Goal: Information Seeking & Learning: Understand process/instructions

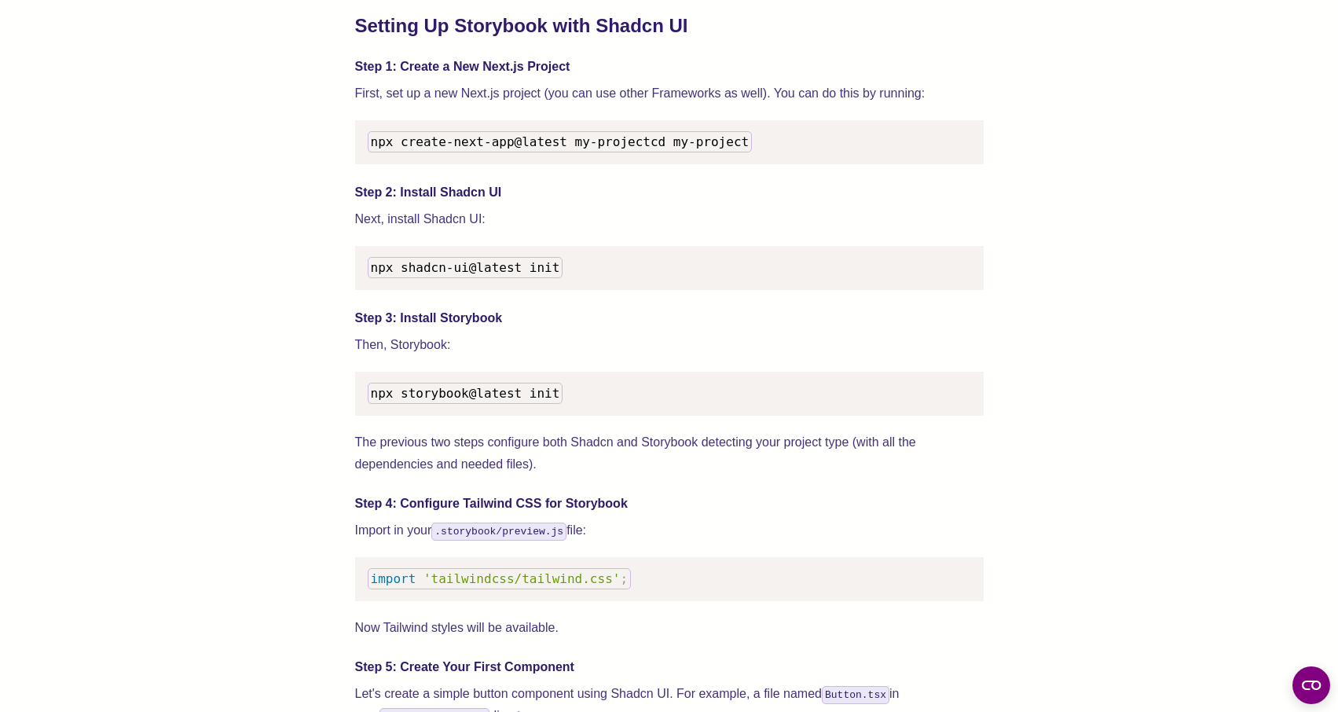
scroll to position [1567, 0]
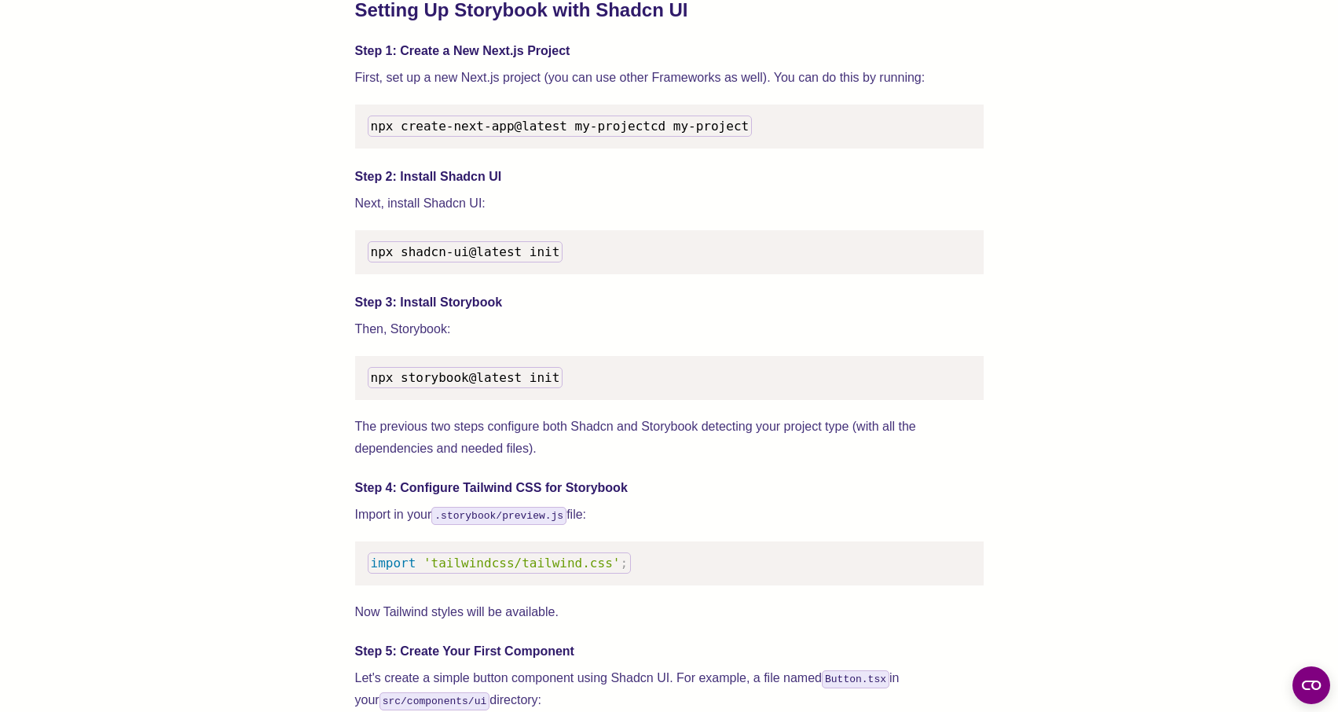
click at [494, 385] on span "npx storybook@latest init" at bounding box center [465, 377] width 189 height 15
copy span "npx storybook@latest init"
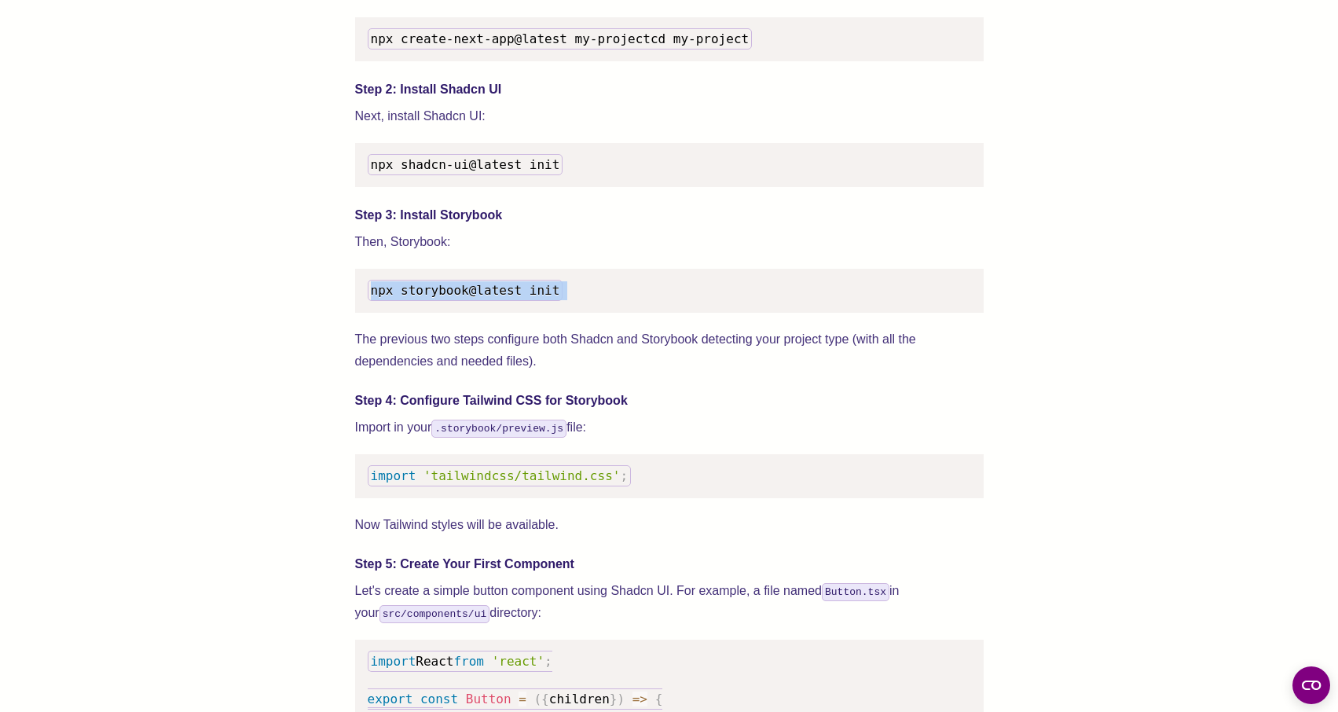
scroll to position [1653, 0]
drag, startPoint x: 625, startPoint y: 498, endPoint x: 368, endPoint y: 496, distance: 257.6
click at [368, 488] on code "import 'tailwindcss/tailwind.css' ;" at bounding box center [500, 477] width 264 height 21
copy code "import 'tailwindcss/tailwind.css' ;"
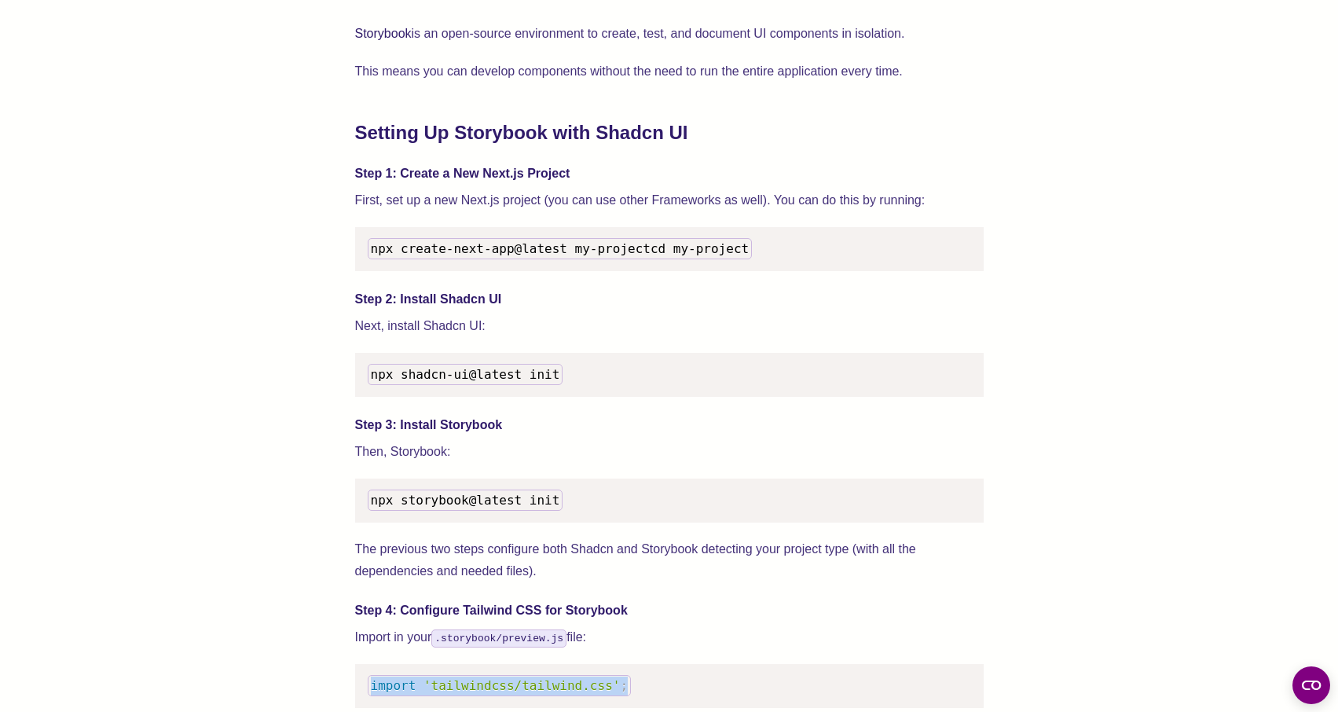
scroll to position [1449, 0]
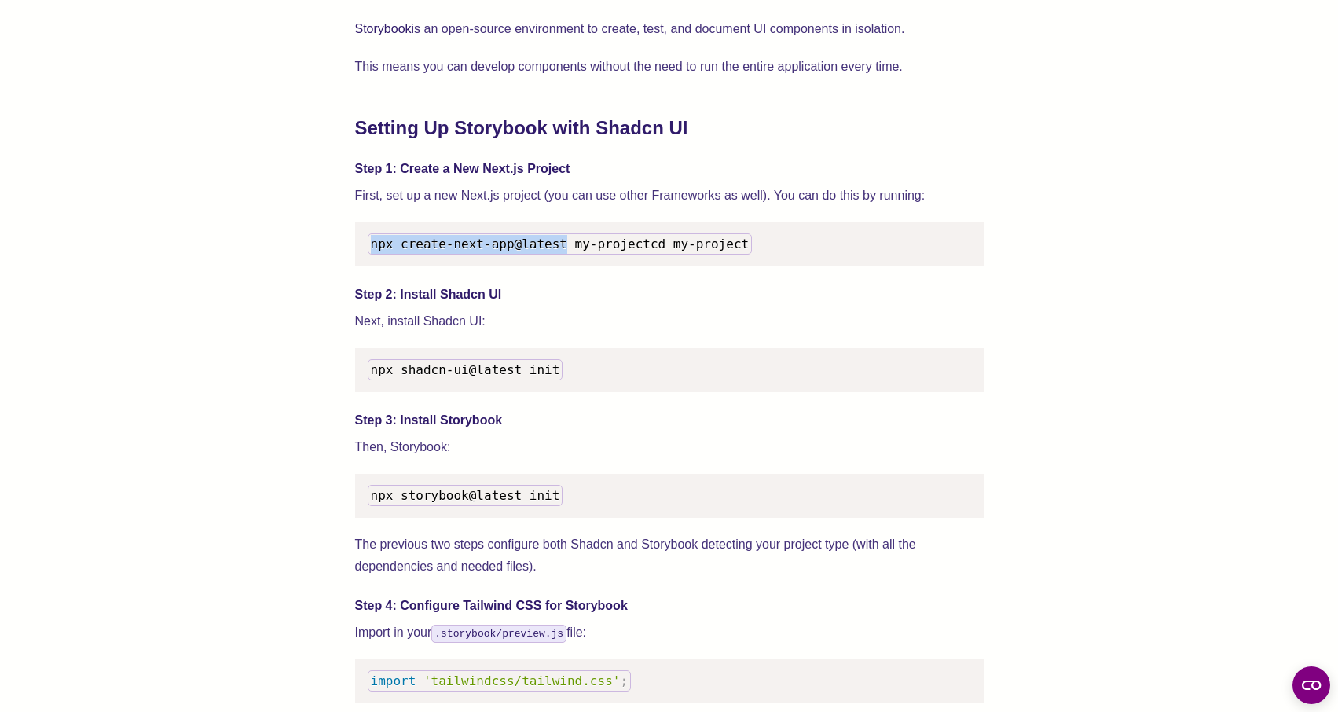
drag, startPoint x: 370, startPoint y: 246, endPoint x: 566, endPoint y: 244, distance: 195.6
click at [566, 244] on span "npx create-next-app@latest my-project" at bounding box center [511, 243] width 280 height 15
copy span "npx create-next-app@latest"
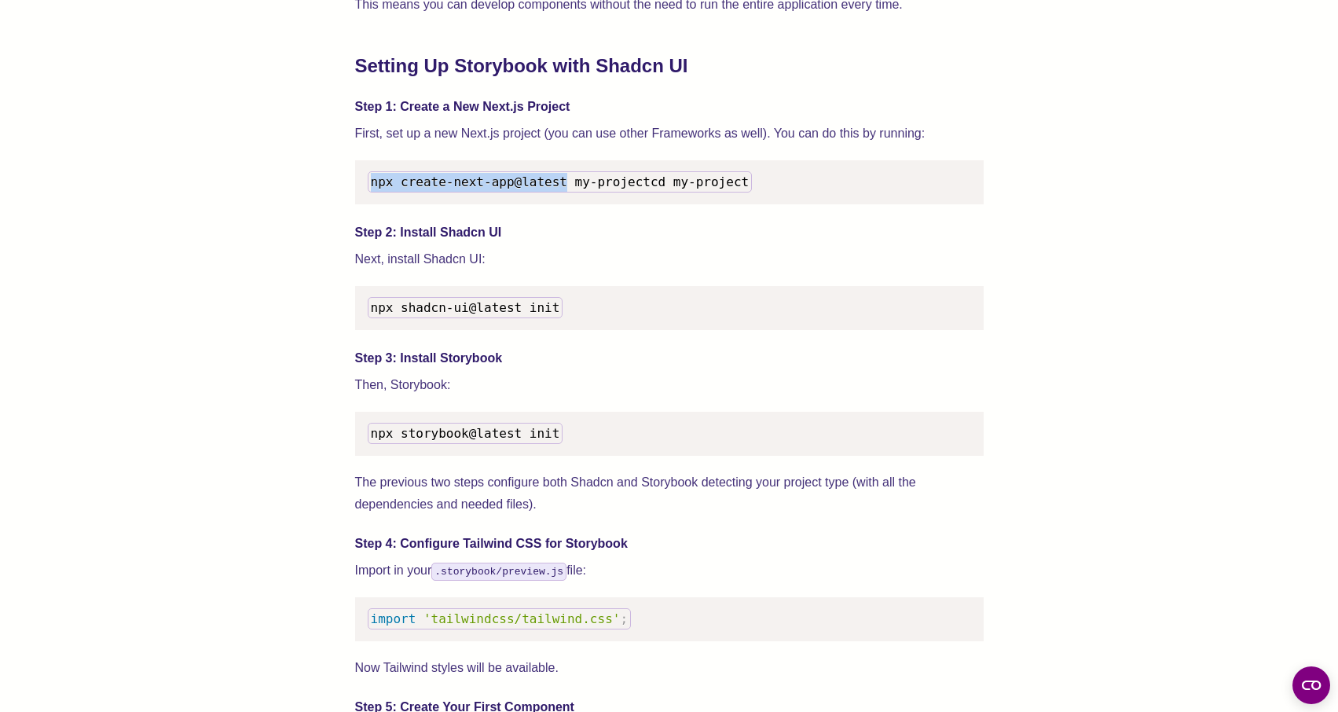
scroll to position [1521, 0]
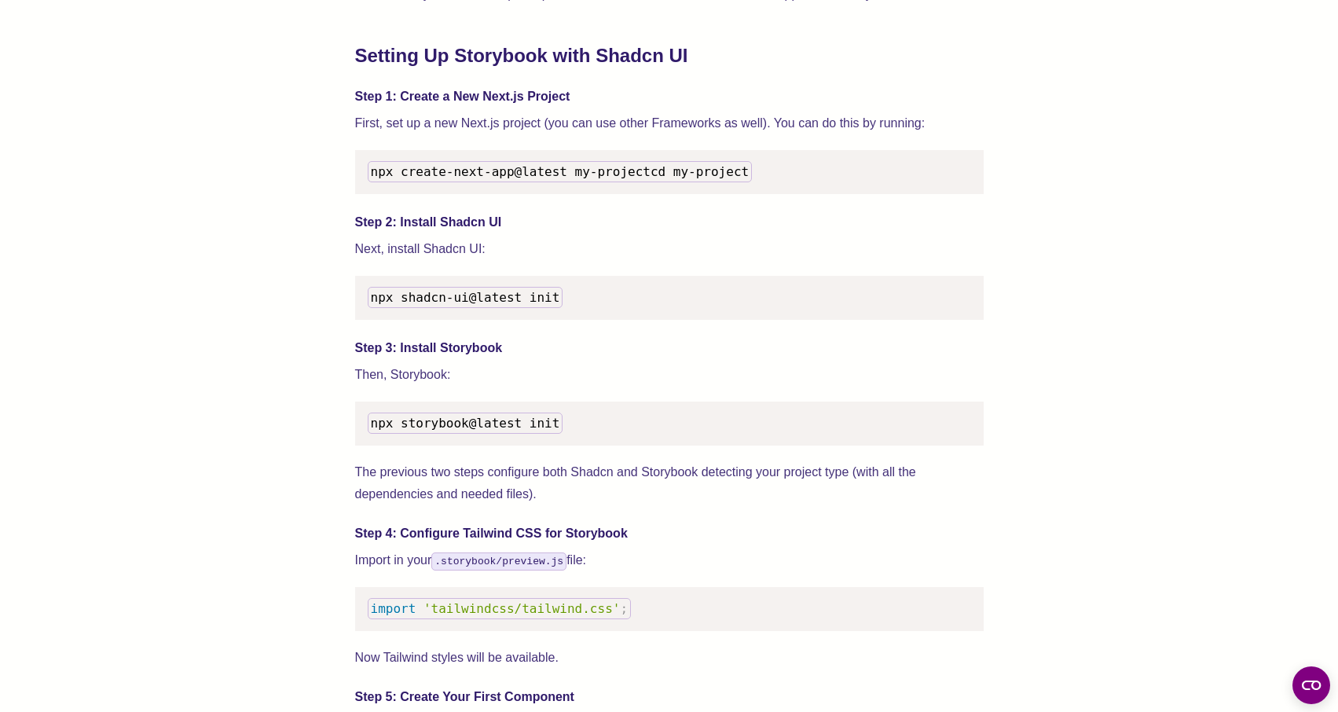
click at [426, 305] on span "npx shadcn-ui@latest init" at bounding box center [465, 297] width 189 height 15
drag, startPoint x: 371, startPoint y: 315, endPoint x: 563, endPoint y: 314, distance: 192.4
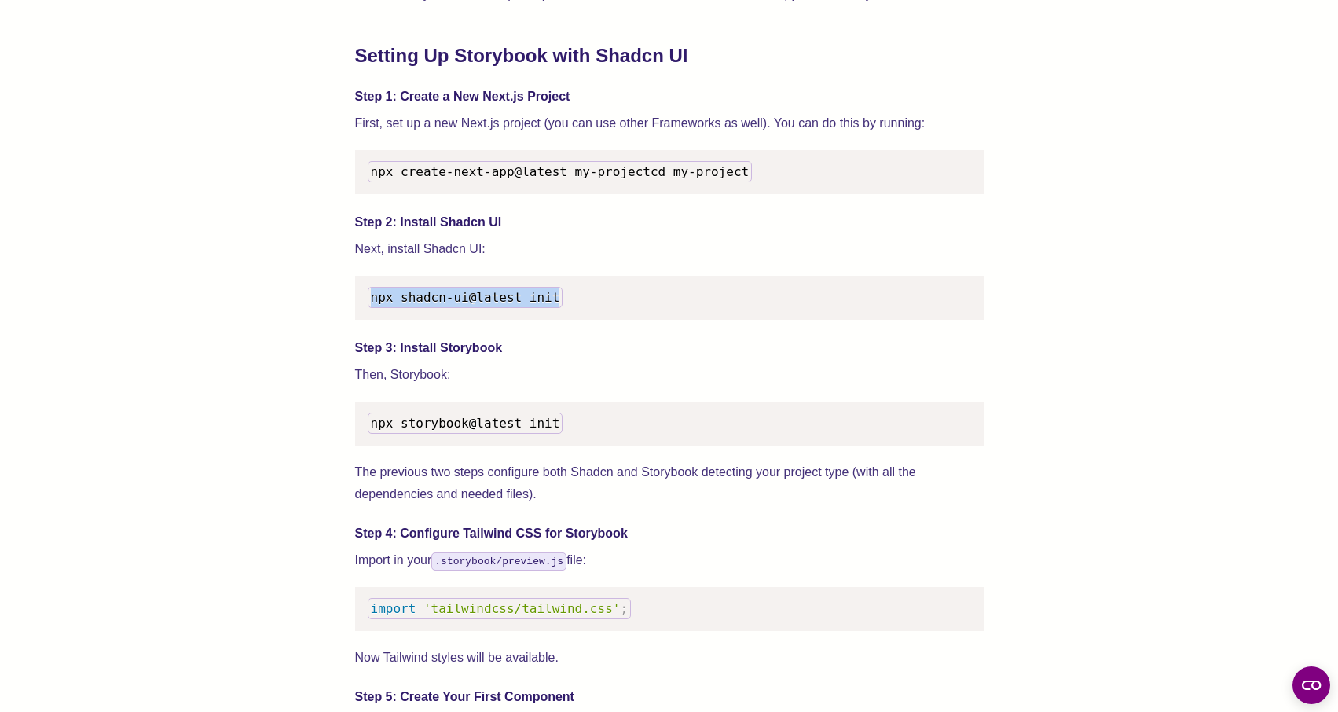
click at [563, 314] on pre "npx shadcn-ui@latest init" at bounding box center [669, 298] width 628 height 44
copy span "npx shadcn-ui@latest init"
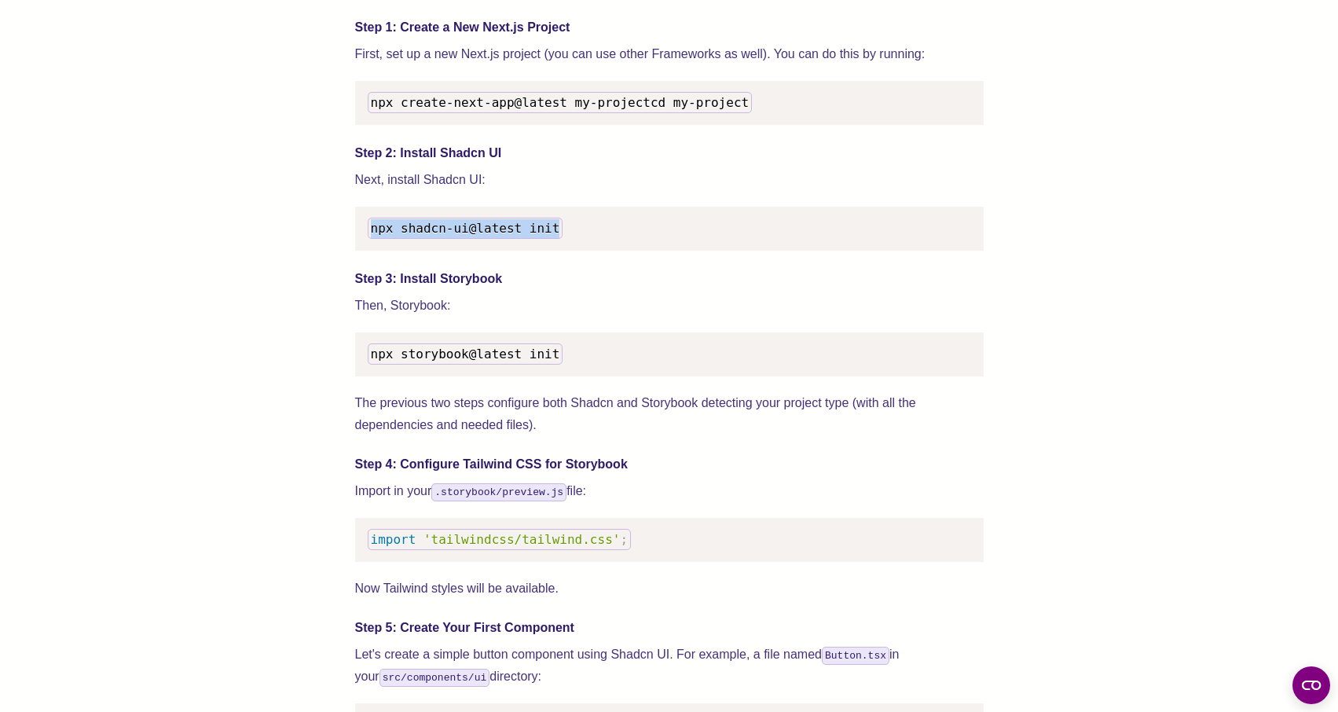
scroll to position [1643, 0]
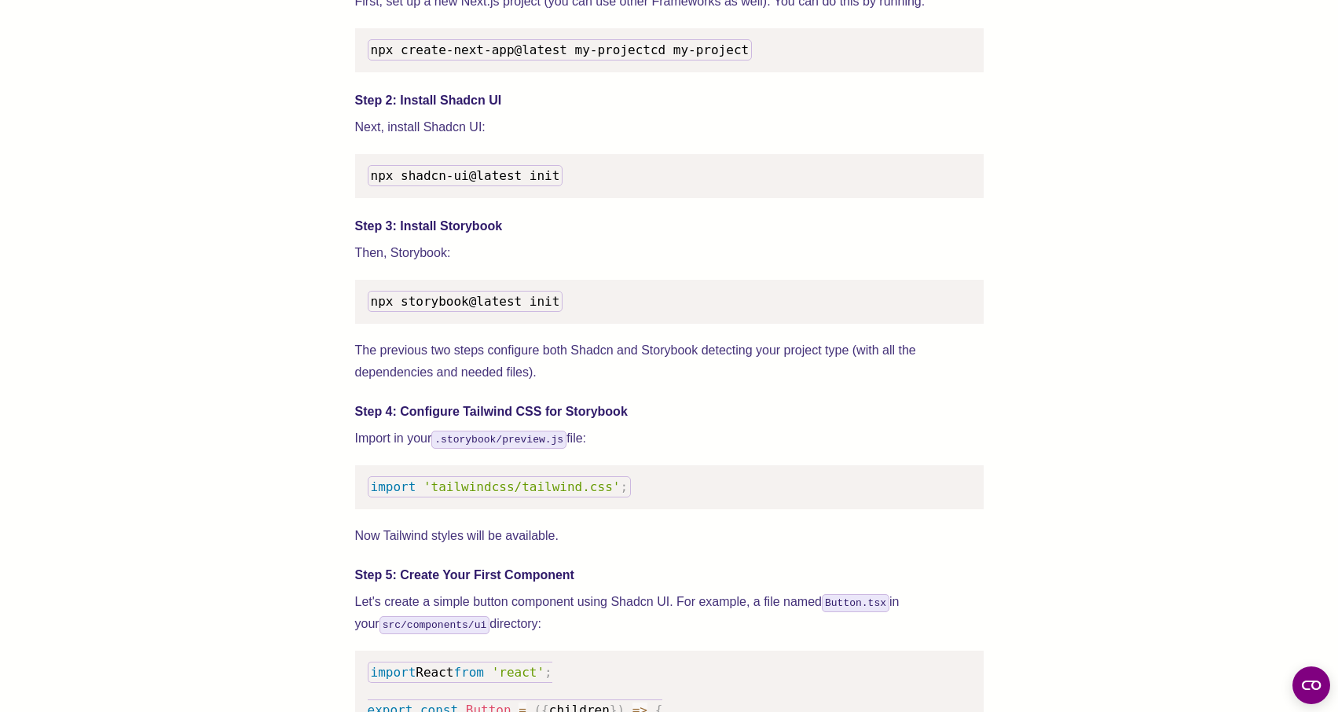
click at [459, 309] on span "npx storybook@latest init" at bounding box center [465, 301] width 189 height 15
copy span "npx storybook@latest init"
click at [509, 494] on span "'tailwindcss/tailwind.css'" at bounding box center [521, 486] width 196 height 15
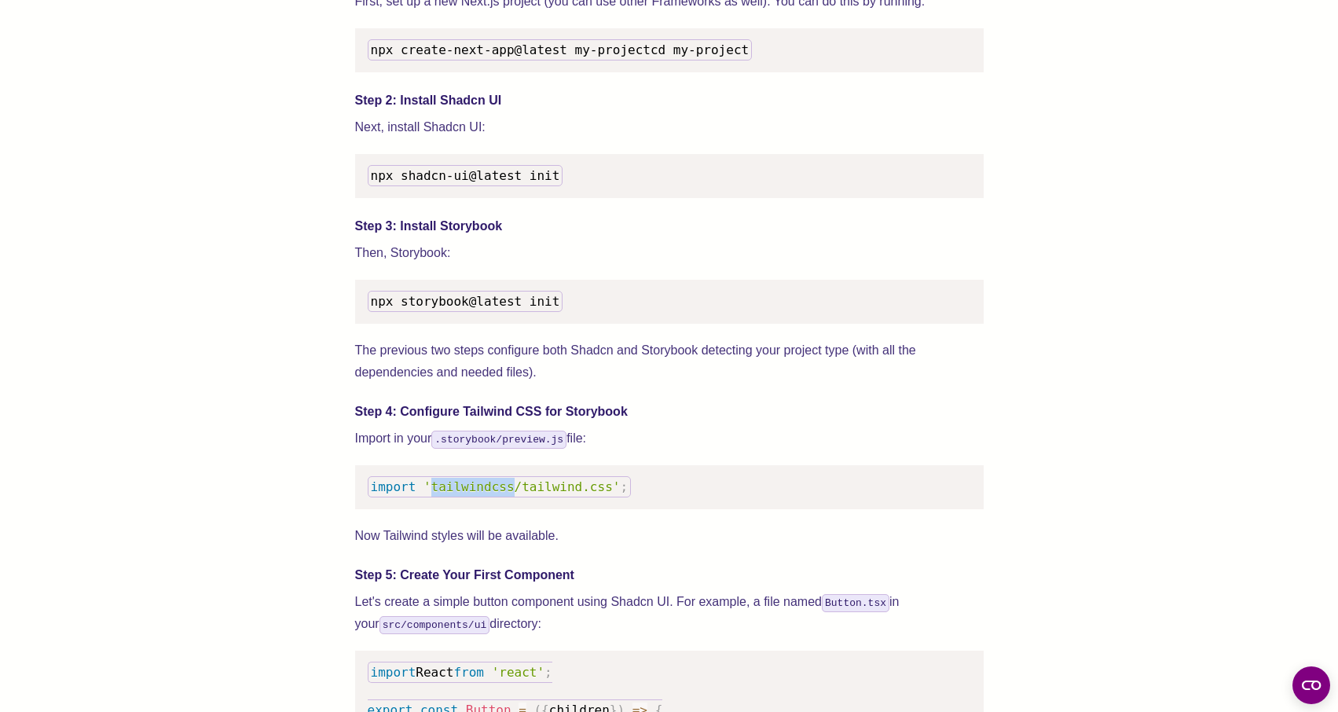
click at [509, 494] on span "'tailwindcss/tailwind.css'" at bounding box center [521, 486] width 196 height 15
copy code "import 'tailwindcss/tailwind.css' ;"
click at [472, 183] on span "npx shadcn-ui@latest init" at bounding box center [465, 175] width 189 height 15
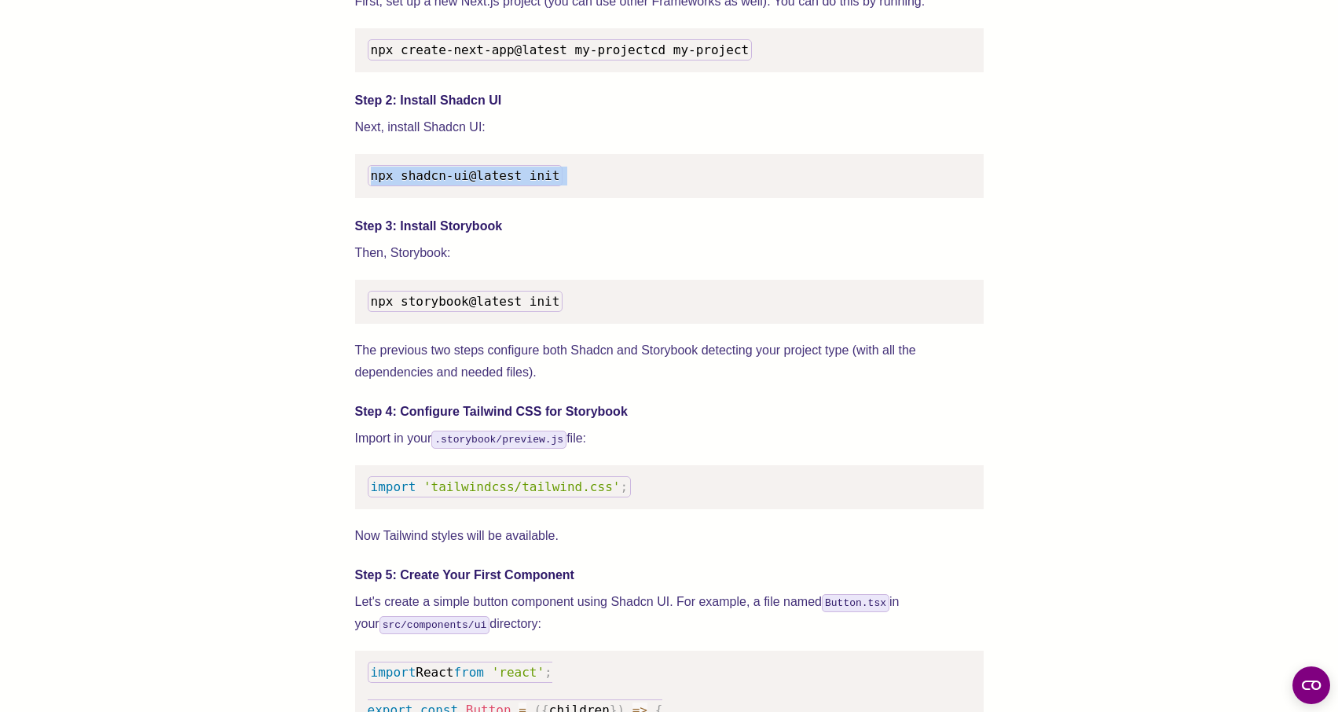
click at [472, 183] on span "npx shadcn-ui@latest init" at bounding box center [465, 175] width 189 height 15
copy span "npx shadcn-ui@latest init"
click at [524, 183] on span "npx shadcn-ui@latest init" at bounding box center [465, 175] width 189 height 15
drag, startPoint x: 560, startPoint y: 195, endPoint x: 356, endPoint y: 199, distance: 204.3
click at [355, 198] on pre "npx shadcn-ui@latest init" at bounding box center [669, 176] width 628 height 44
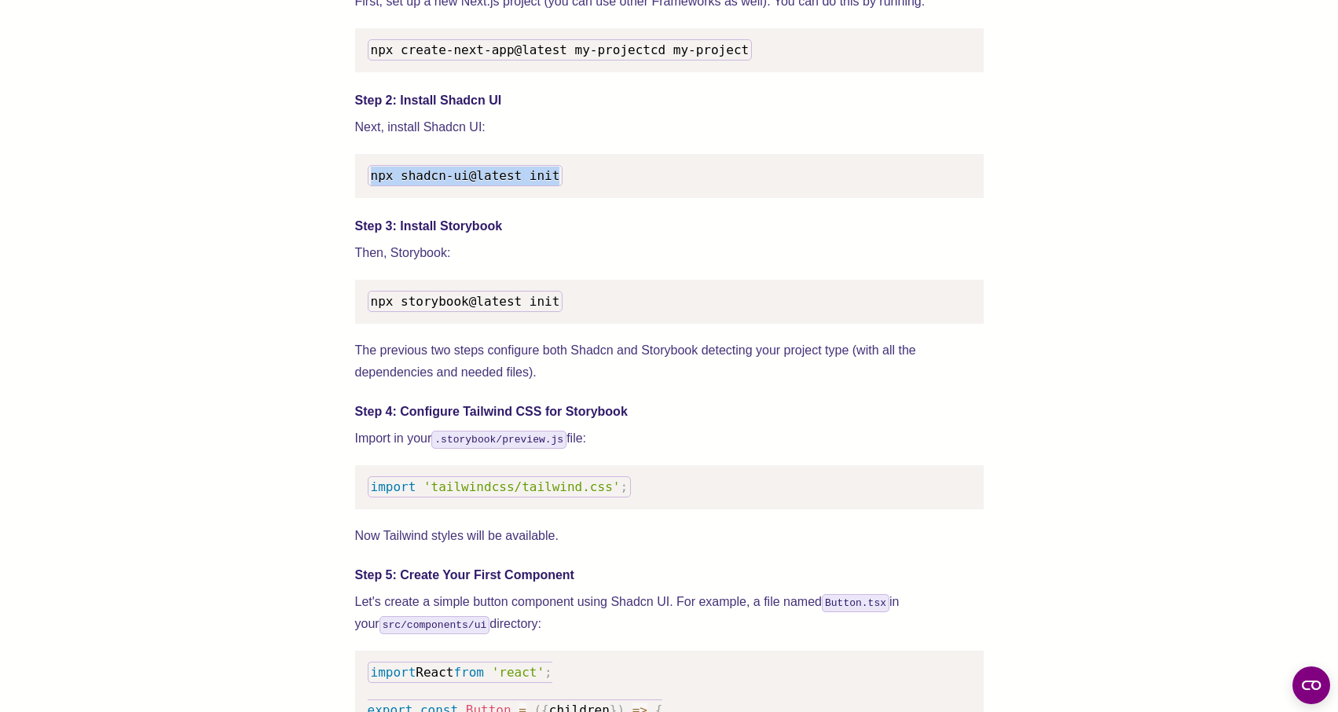
copy span "npx shadcn-ui@latest init"
click at [460, 494] on span "'tailwindcss/tailwind.css'" at bounding box center [521, 486] width 196 height 15
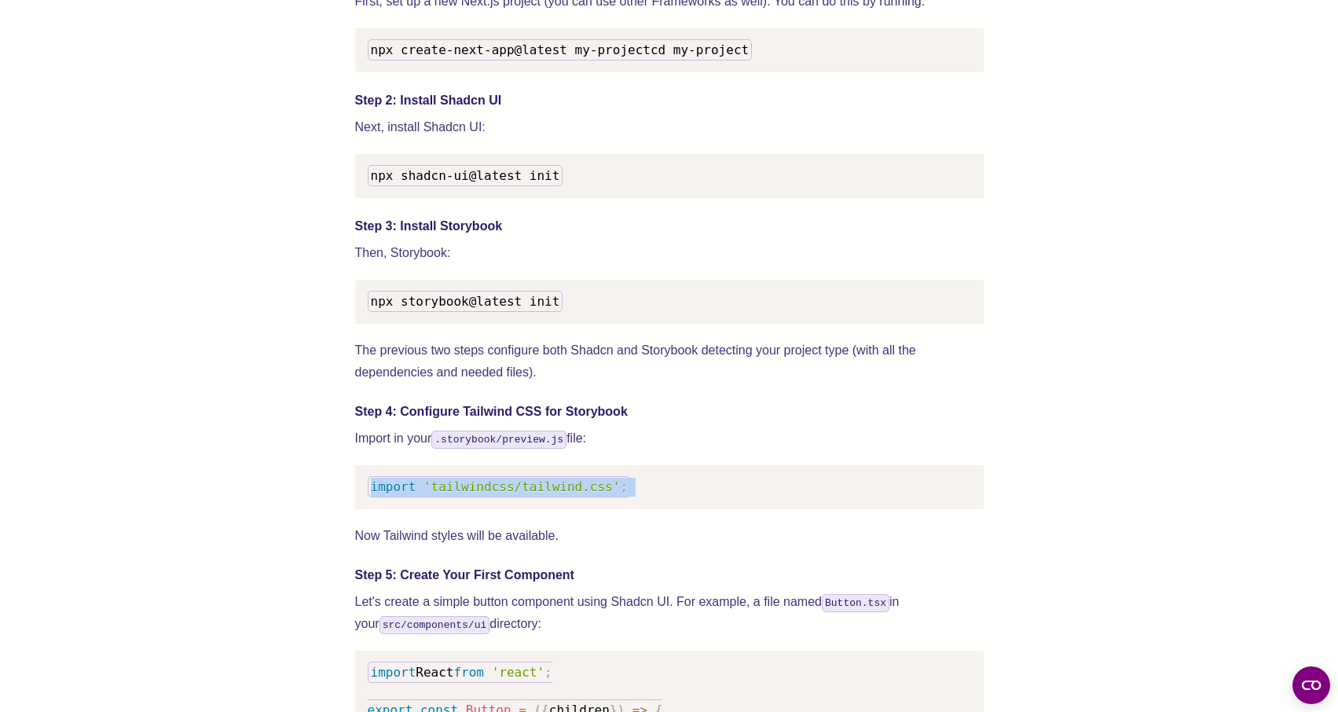
click at [460, 494] on span "'tailwindcss/tailwind.css'" at bounding box center [521, 486] width 196 height 15
copy code "import 'tailwindcss/tailwind.css' ;"
click at [560, 494] on span "'tailwindcss/tailwind.css'" at bounding box center [521, 486] width 196 height 15
drag, startPoint x: 624, startPoint y: 503, endPoint x: 369, endPoint y: 502, distance: 254.5
click at [368, 497] on code "import 'tailwindcss/tailwind.css' ;" at bounding box center [500, 486] width 264 height 21
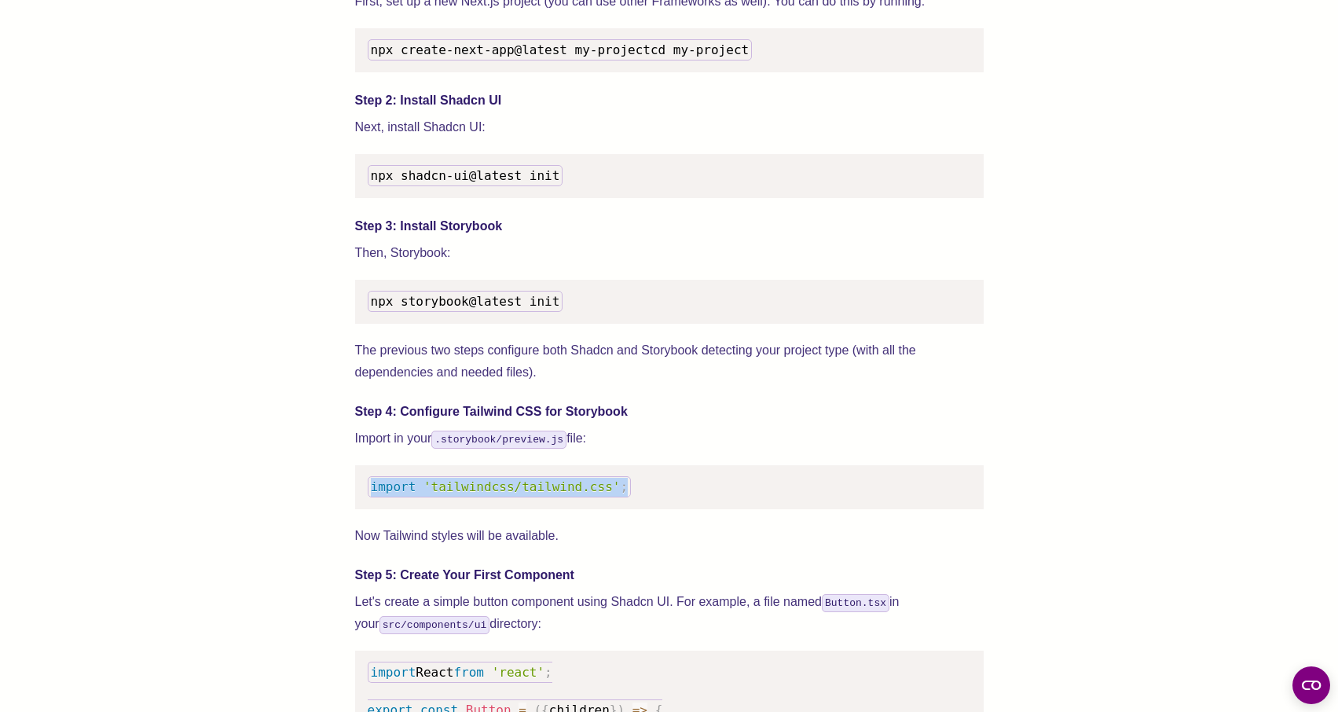
copy code "import 'tailwindcss/tailwind.css' ;"
click at [500, 494] on span "'tailwindcss/tailwind.css'" at bounding box center [521, 486] width 196 height 15
click at [532, 496] on code "import 'tailwindcss/tailwind.css' ;" at bounding box center [500, 486] width 264 height 21
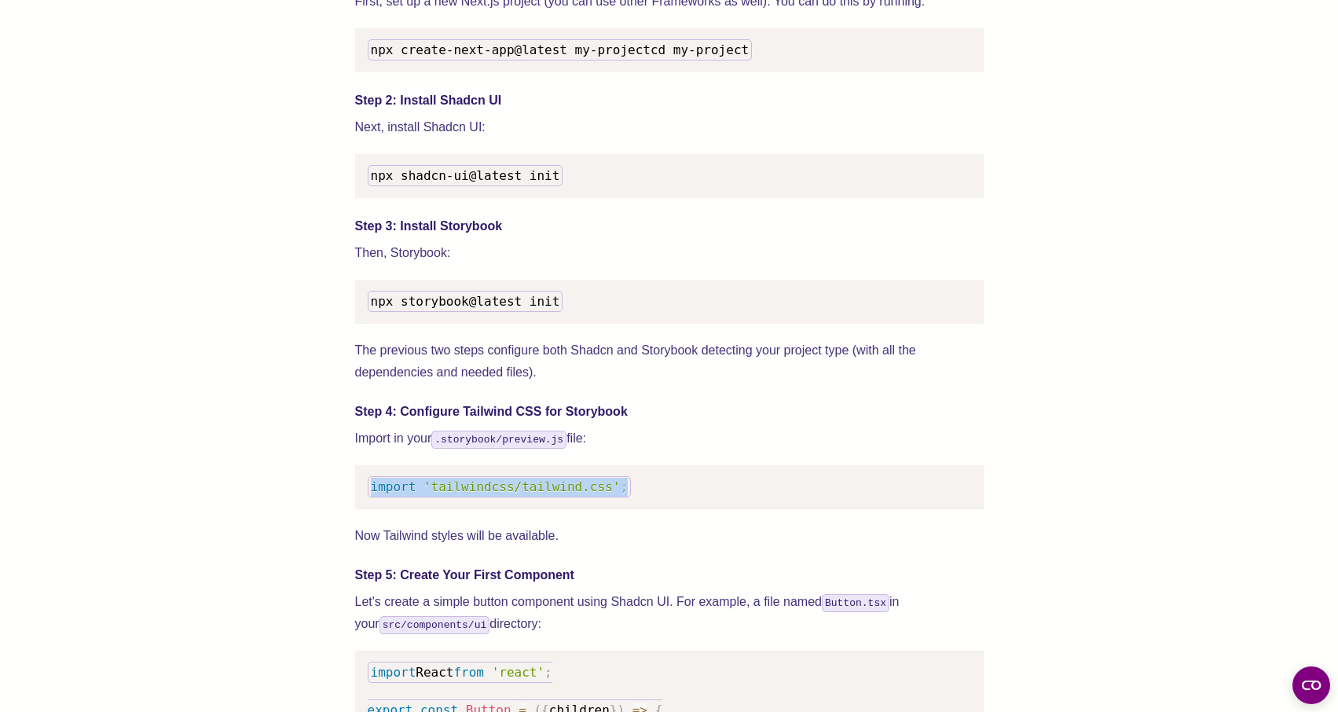
drag, startPoint x: 371, startPoint y: 503, endPoint x: 635, endPoint y: 503, distance: 263.9
click at [635, 503] on pre "import 'tailwindcss/tailwind.css' ;" at bounding box center [669, 487] width 628 height 44
